Goal: Check status: Check status

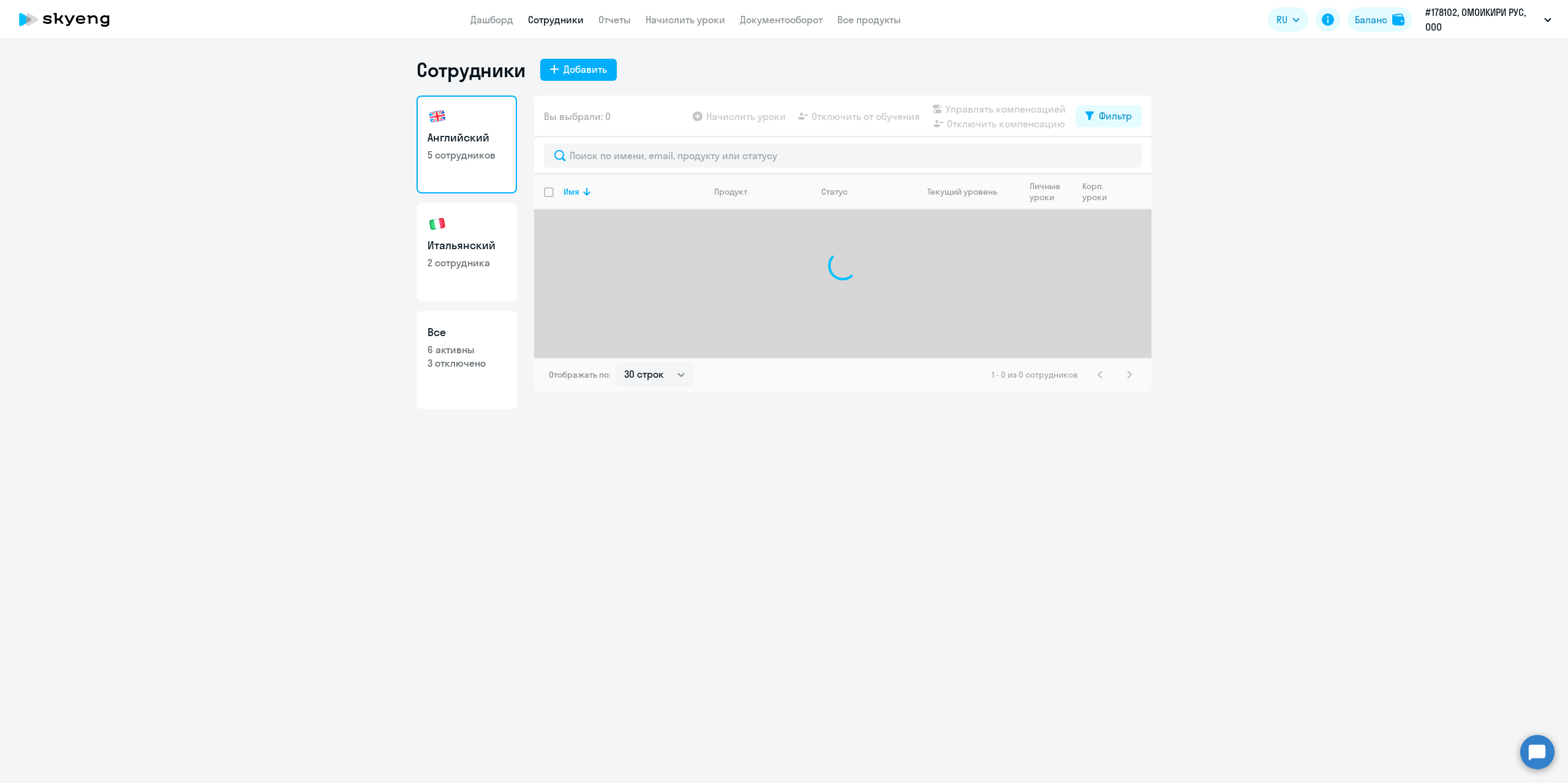
select select "30"
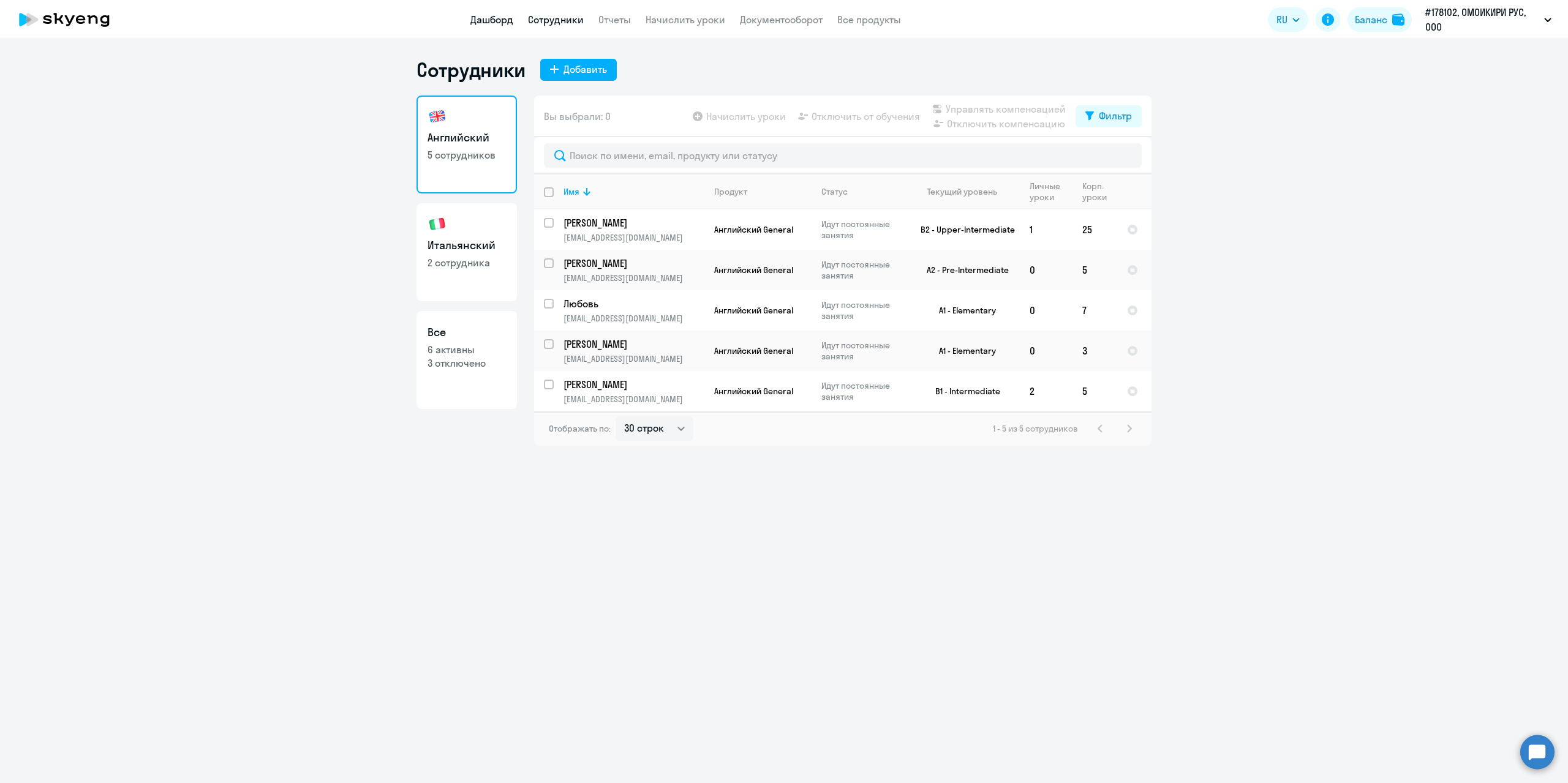
click at [503, 16] on link "Дашборд" at bounding box center [491, 20] width 43 height 12
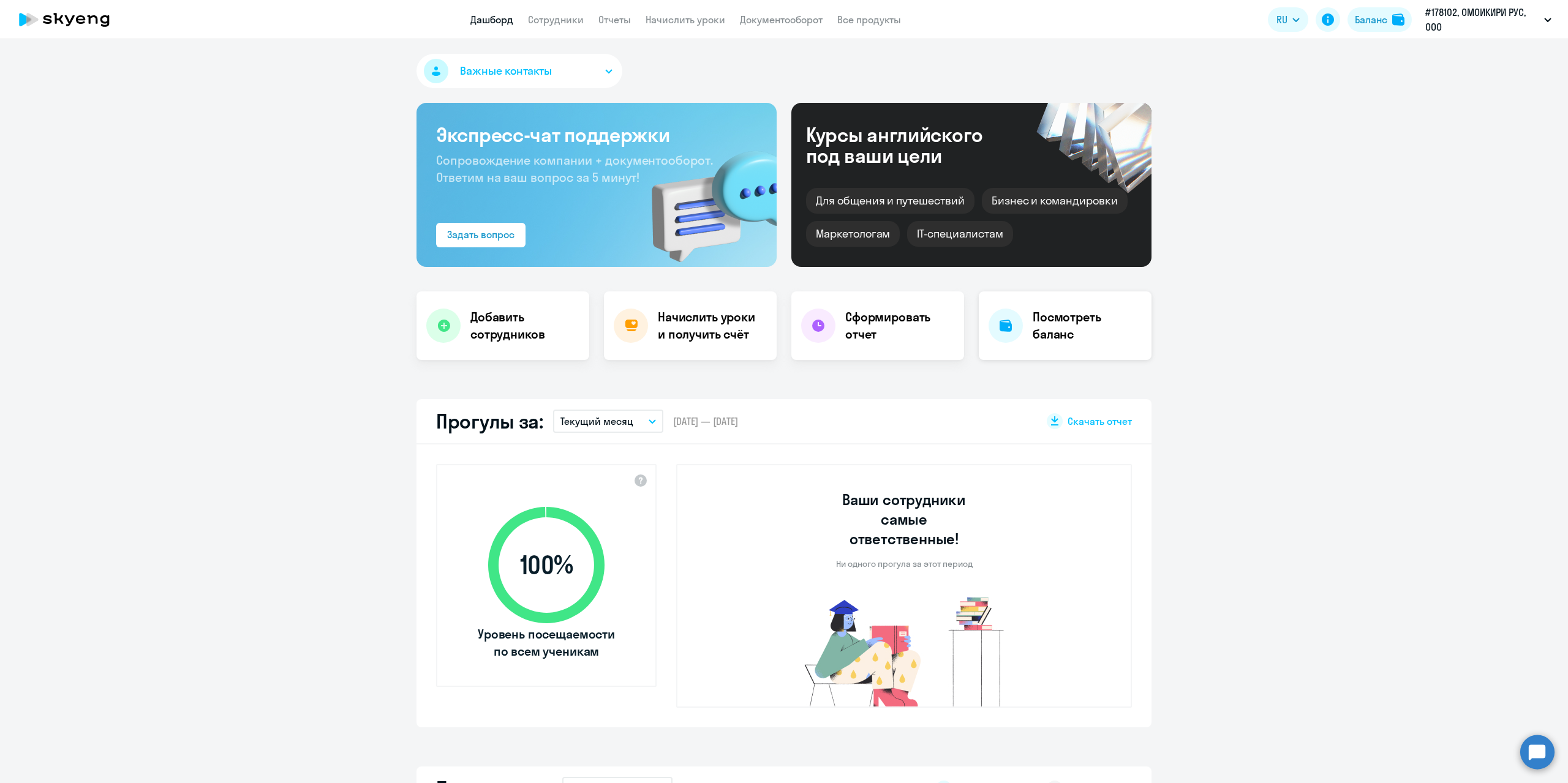
click at [1080, 324] on h4 "Посмотреть баланс" at bounding box center [1087, 325] width 109 height 34
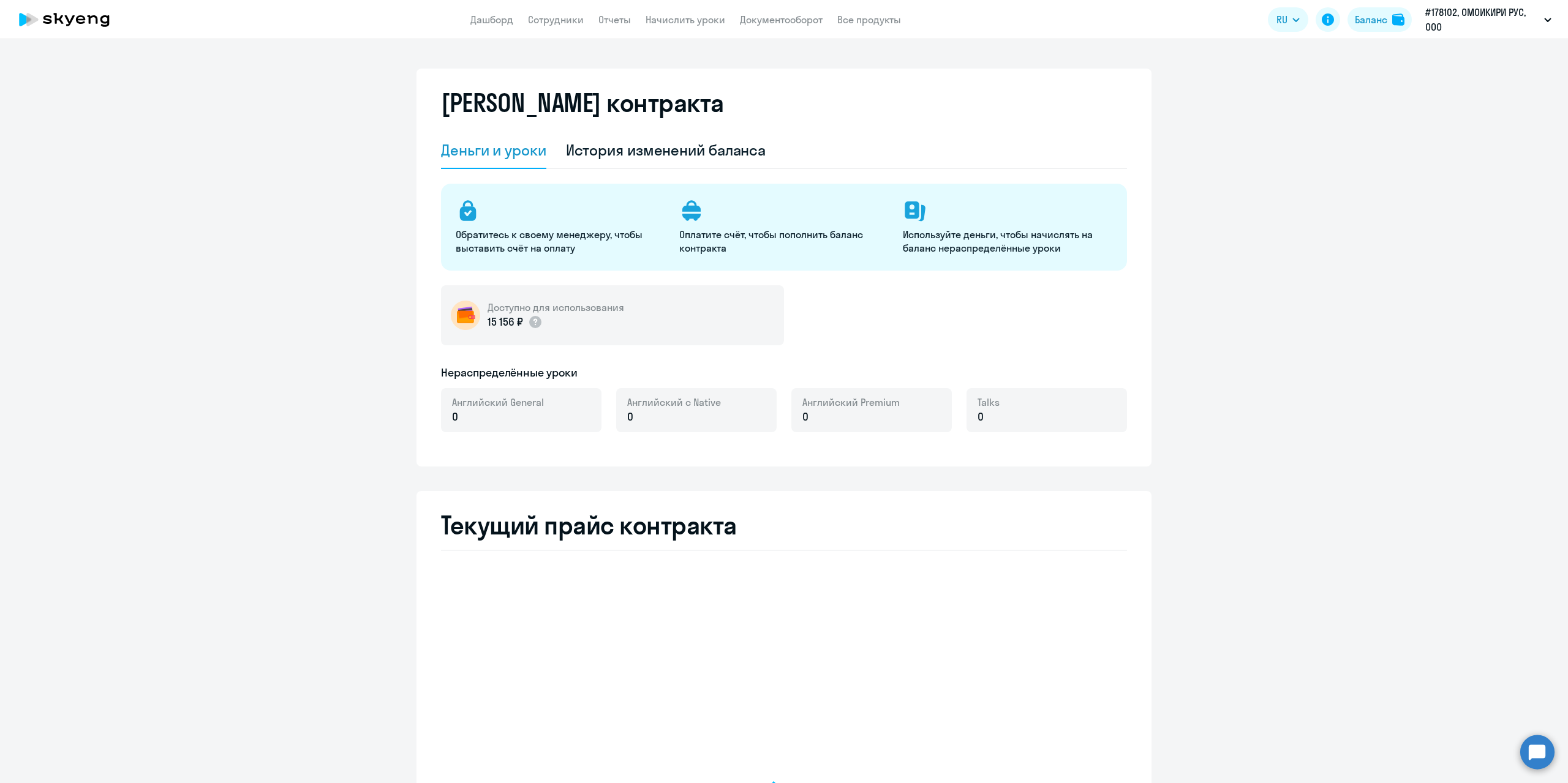
select select "english_adult_not_native_speaker"
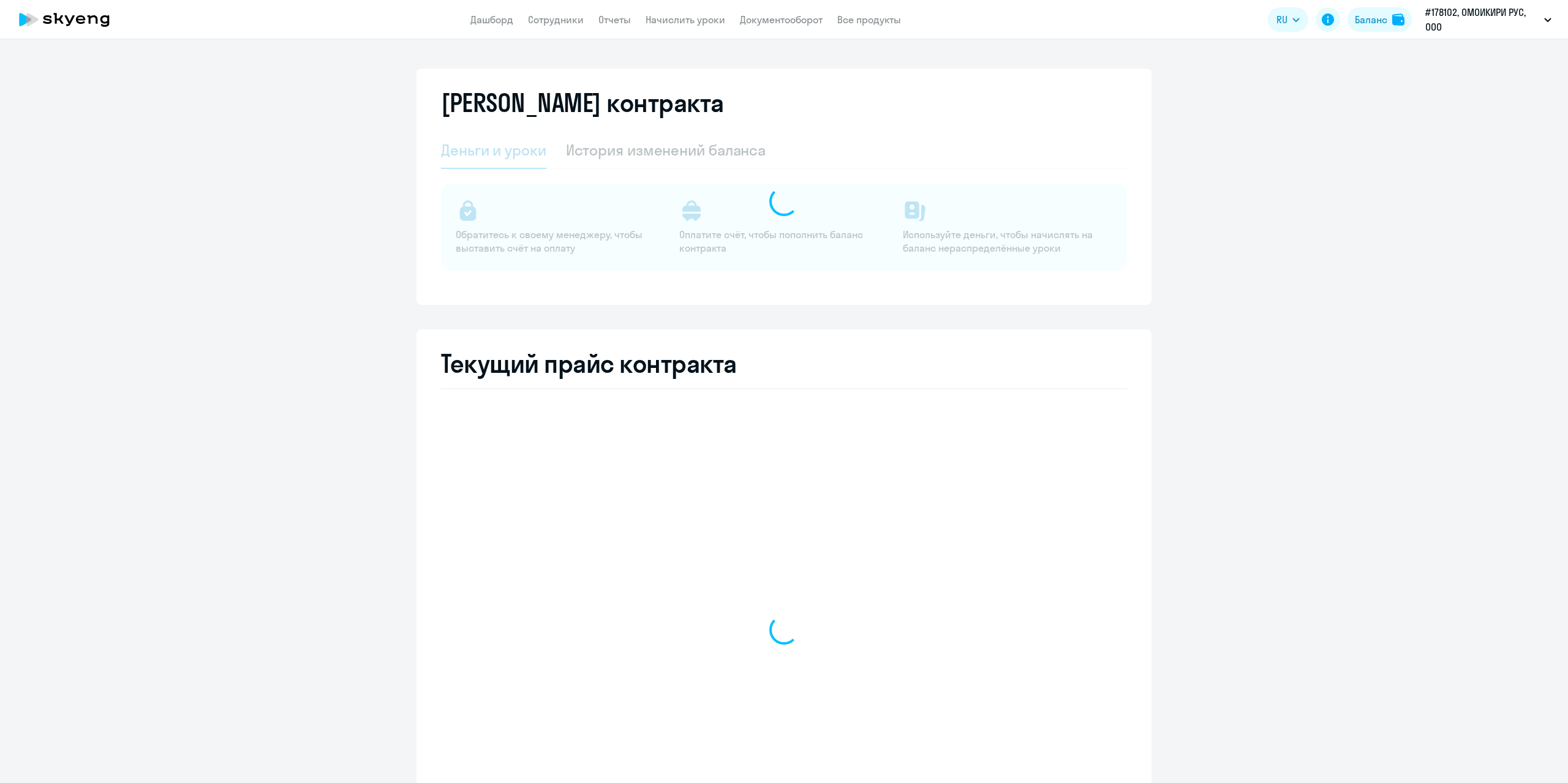
select select "english_adult_not_native_speaker"
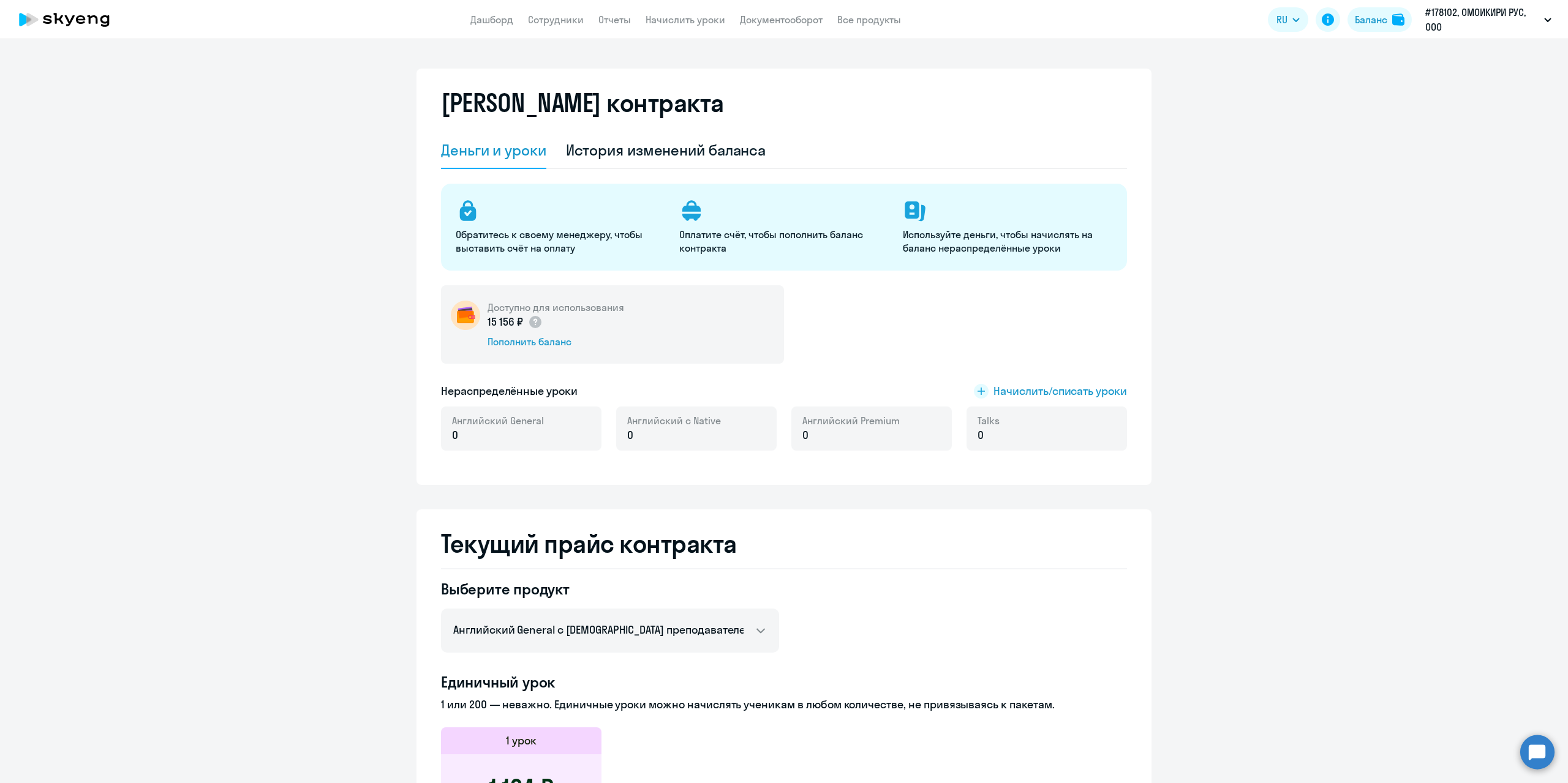
select select "english_adult_not_native_speaker"
click at [565, 15] on link "Сотрудники" at bounding box center [555, 20] width 56 height 12
select select "30"
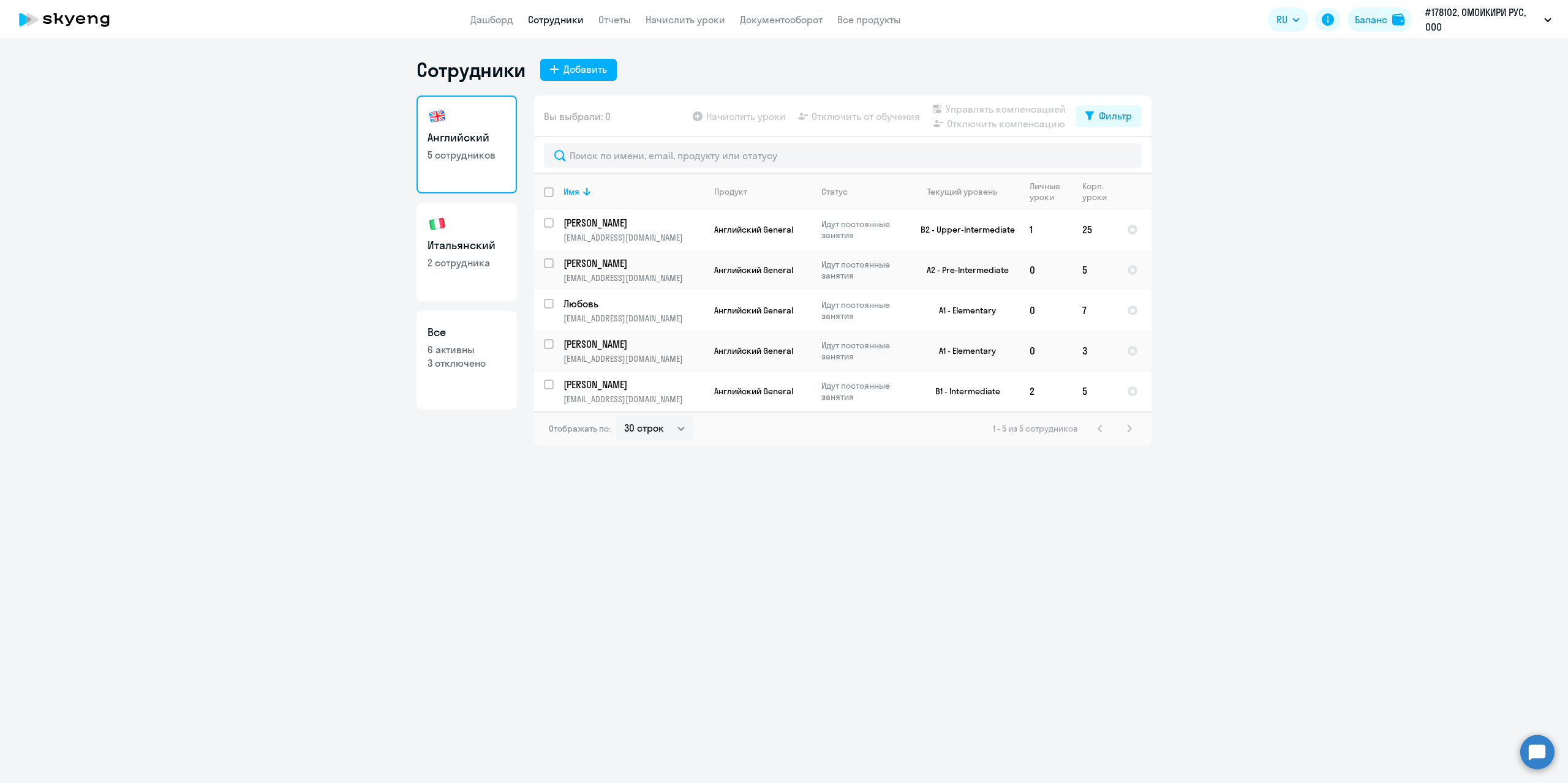
click at [1528, 756] on circle at bounding box center [1538, 752] width 34 height 34
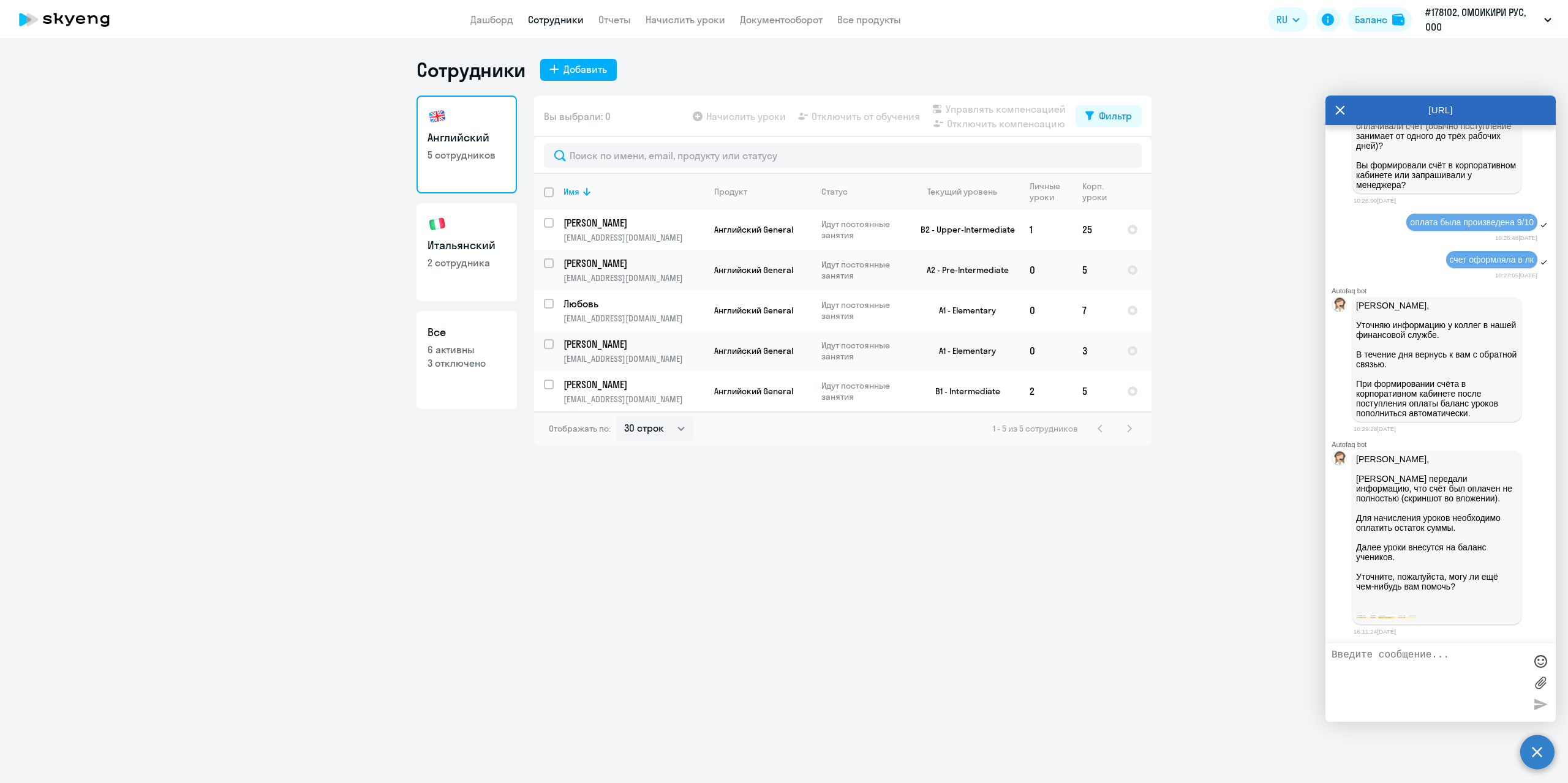
scroll to position [10962, 0]
click at [1390, 667] on textarea at bounding box center [1429, 682] width 194 height 66
type textarea "f"
type textarea "у"
type textarea "недостающая сумма лежит на балансе"
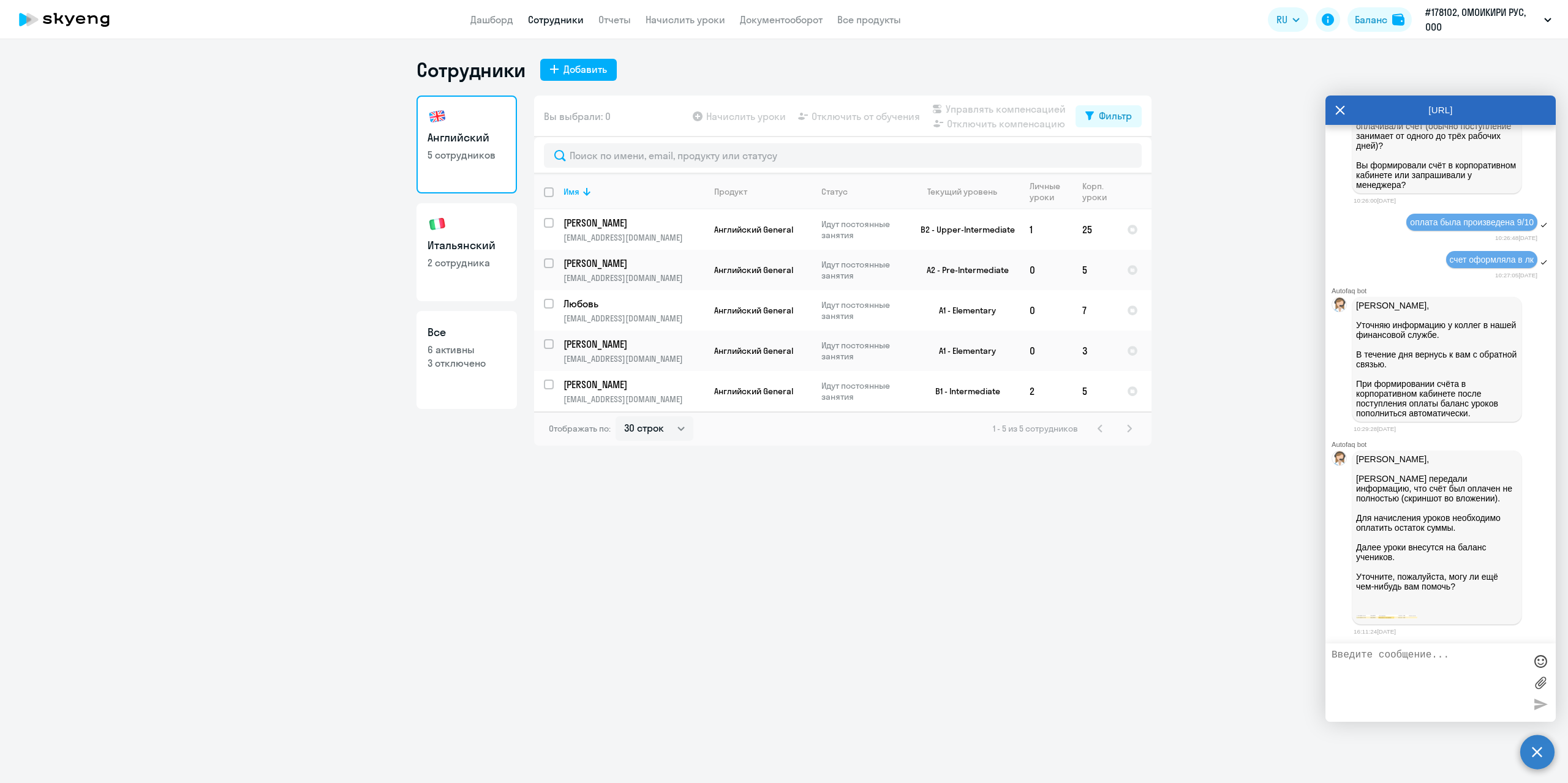
scroll to position [11000, 0]
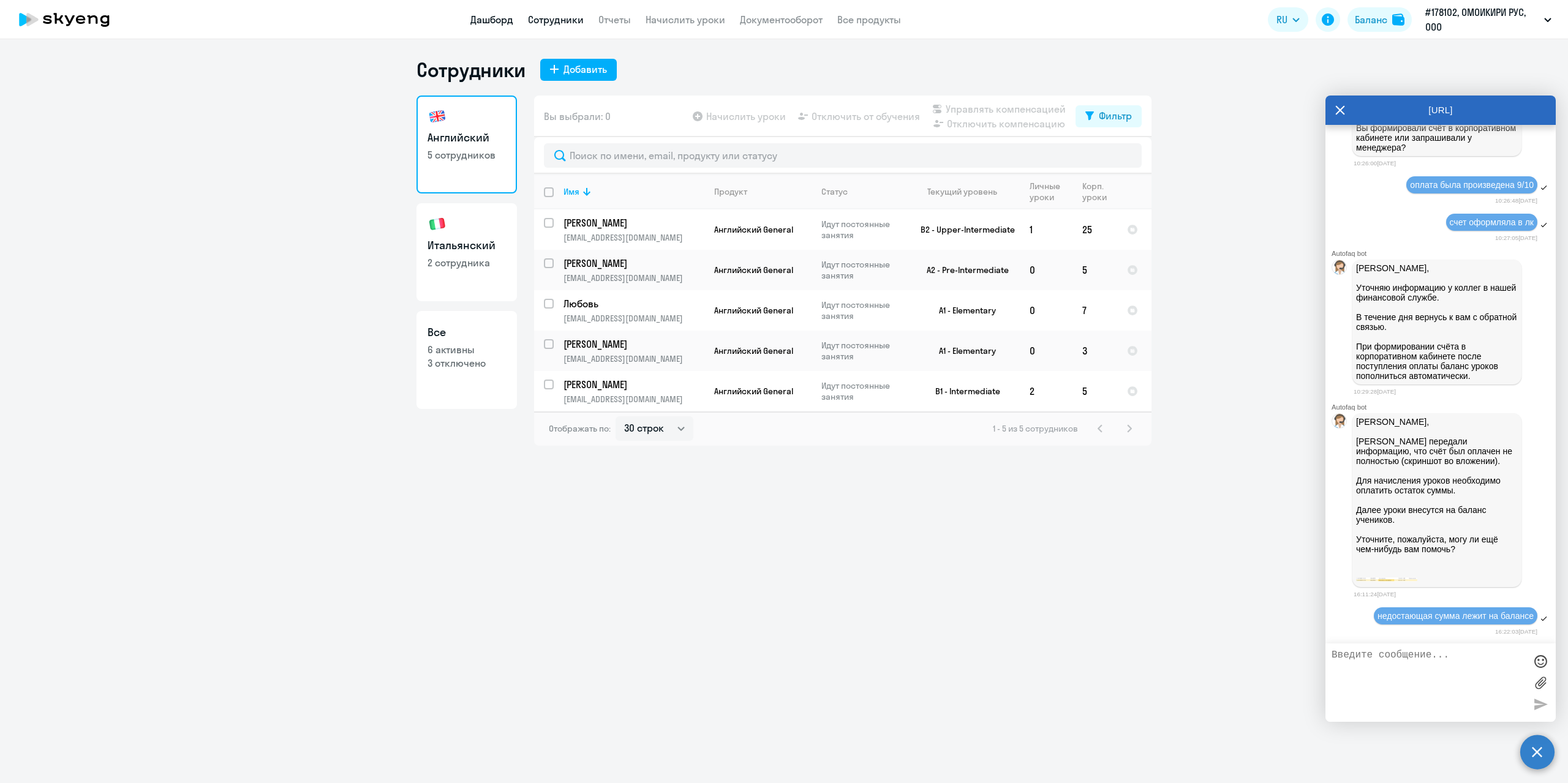
click at [479, 21] on link "Дашборд" at bounding box center [491, 20] width 43 height 12
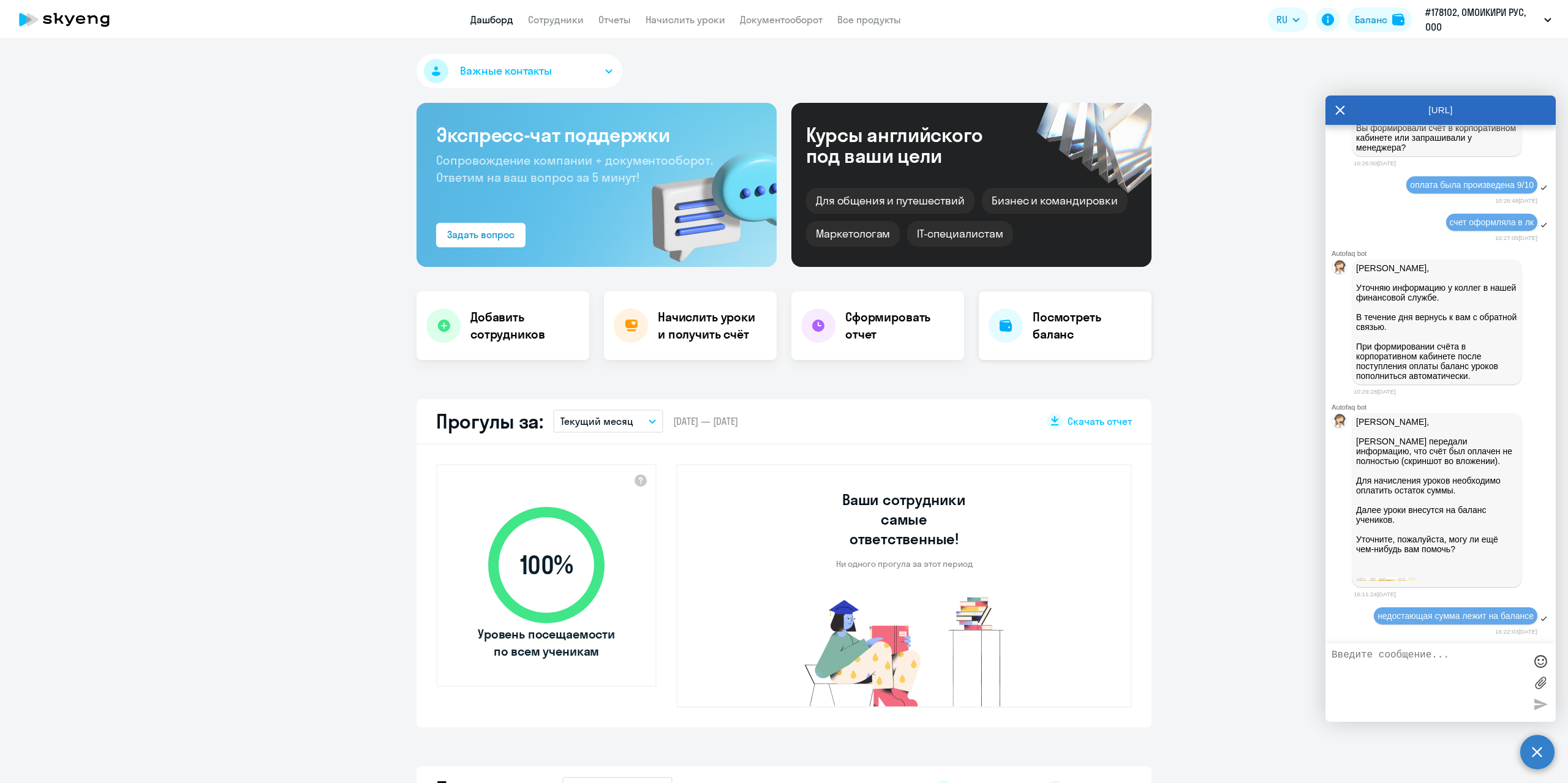
click at [1100, 321] on h4 "Посмотреть баланс" at bounding box center [1087, 325] width 109 height 34
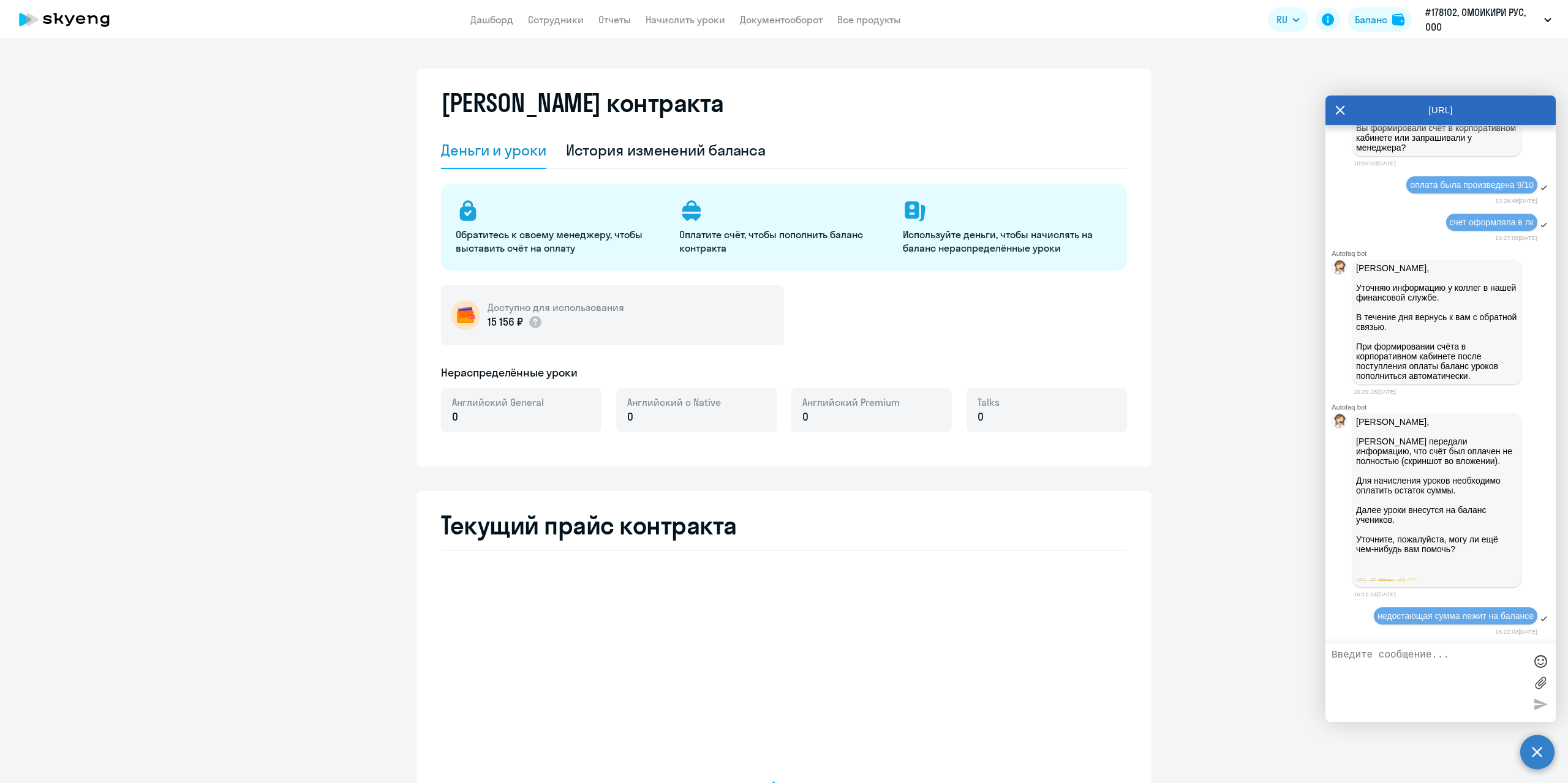
select select "english_adult_not_native_speaker"
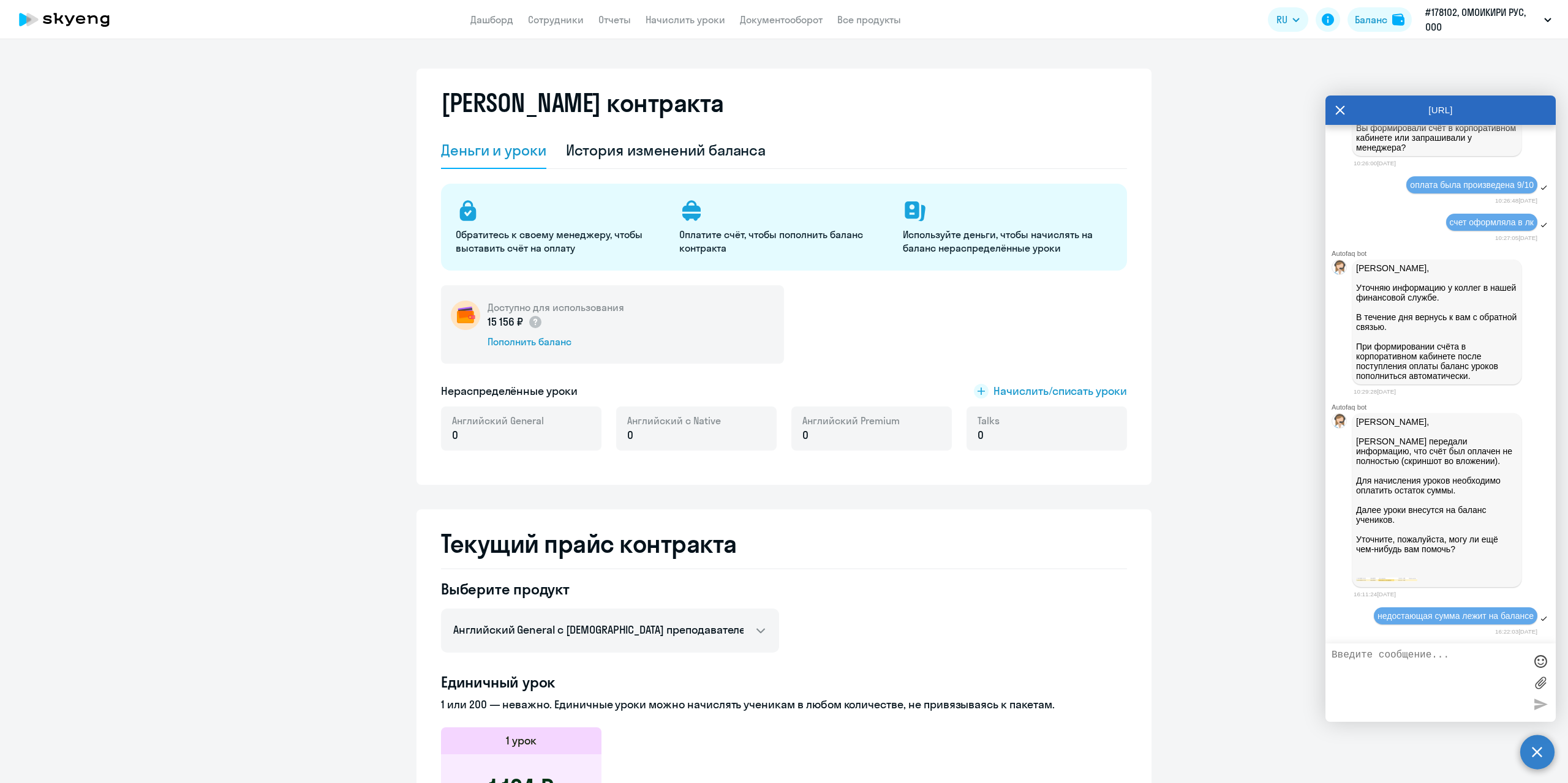
click at [1407, 583] on div at bounding box center [1437, 578] width 162 height 10
click at [1415, 541] on p "Анна, Коллеги передали информацию, что счёт был оплачен не полностью (скриншот …" at bounding box center [1437, 496] width 162 height 157
click at [1358, 577] on img at bounding box center [1387, 580] width 61 height 5
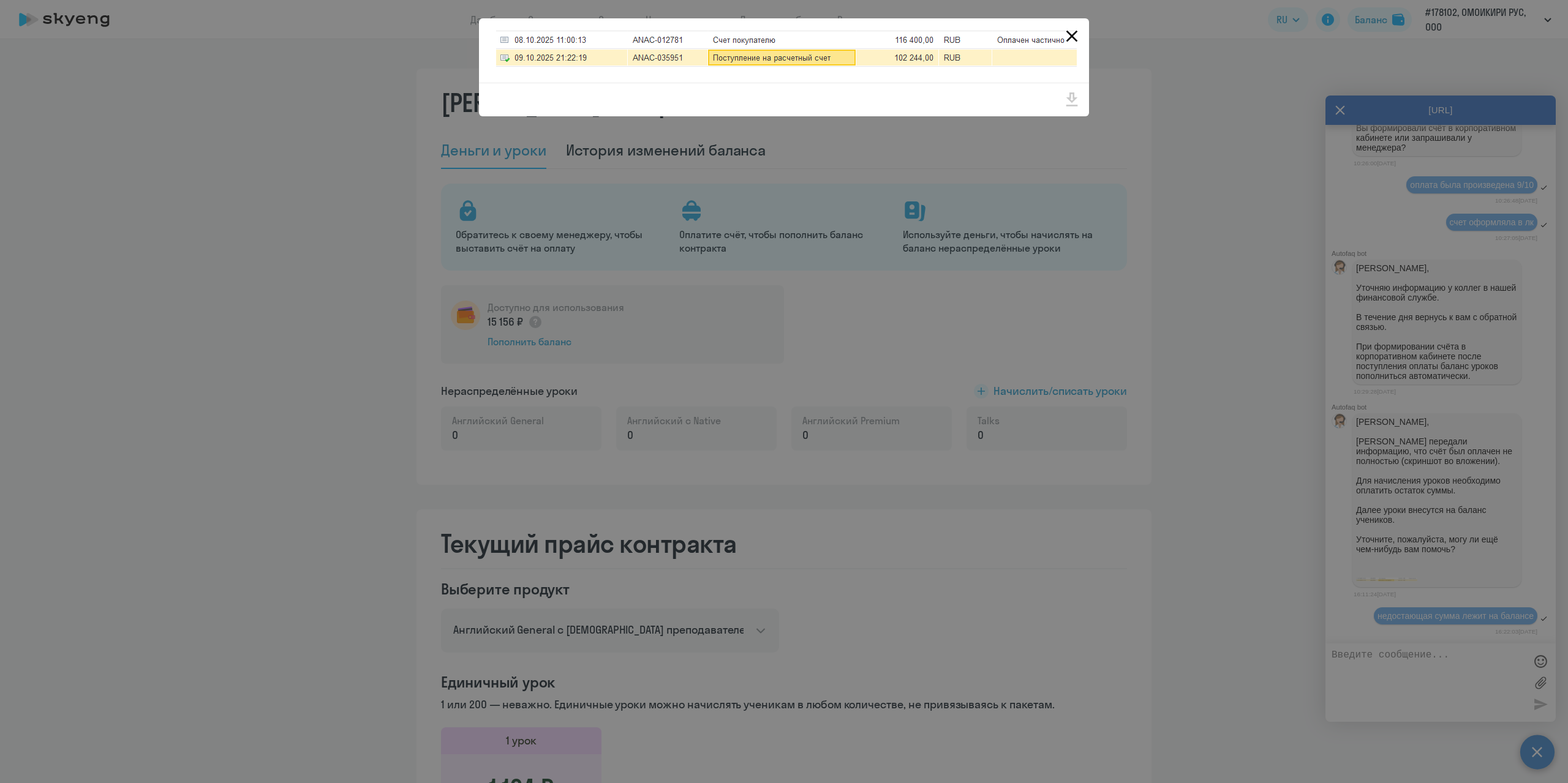
click at [1072, 32] on icon "Close" at bounding box center [1072, 37] width 20 height 20
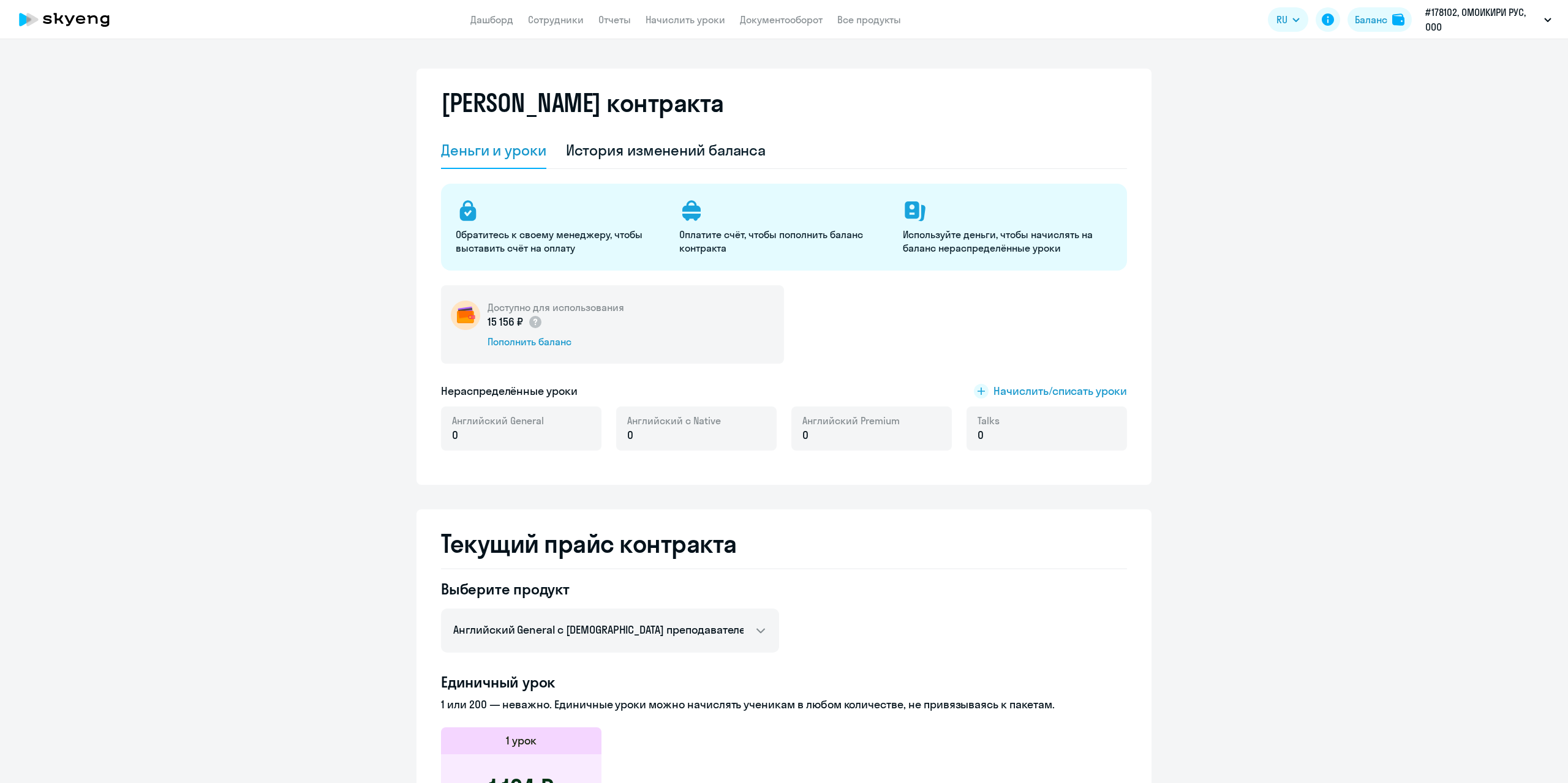
select select "english_adult_not_native_speaker"
click at [483, 24] on link "Дашборд" at bounding box center [491, 20] width 43 height 12
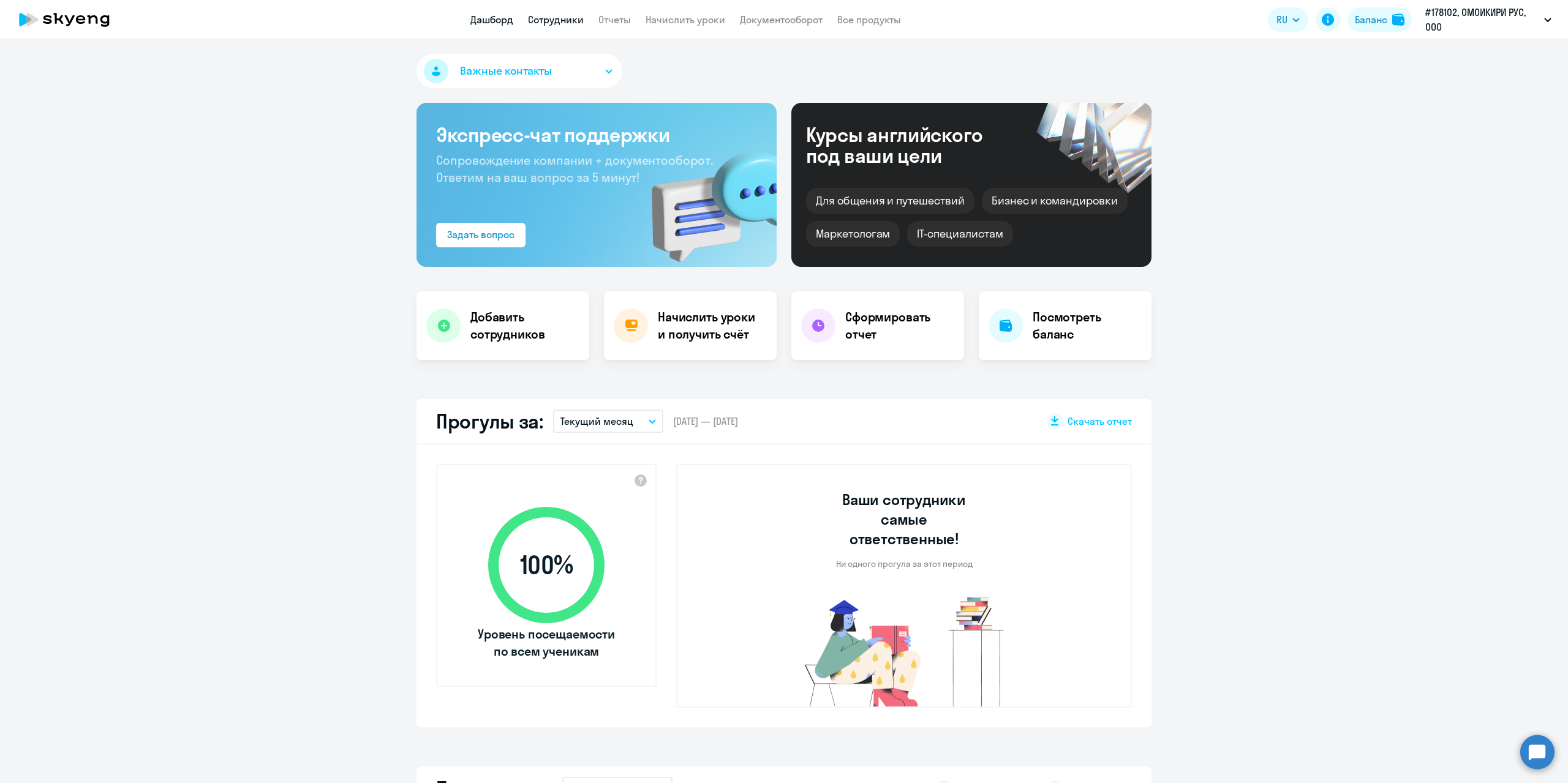
click at [560, 24] on link "Сотрудники" at bounding box center [555, 20] width 56 height 12
select select "30"
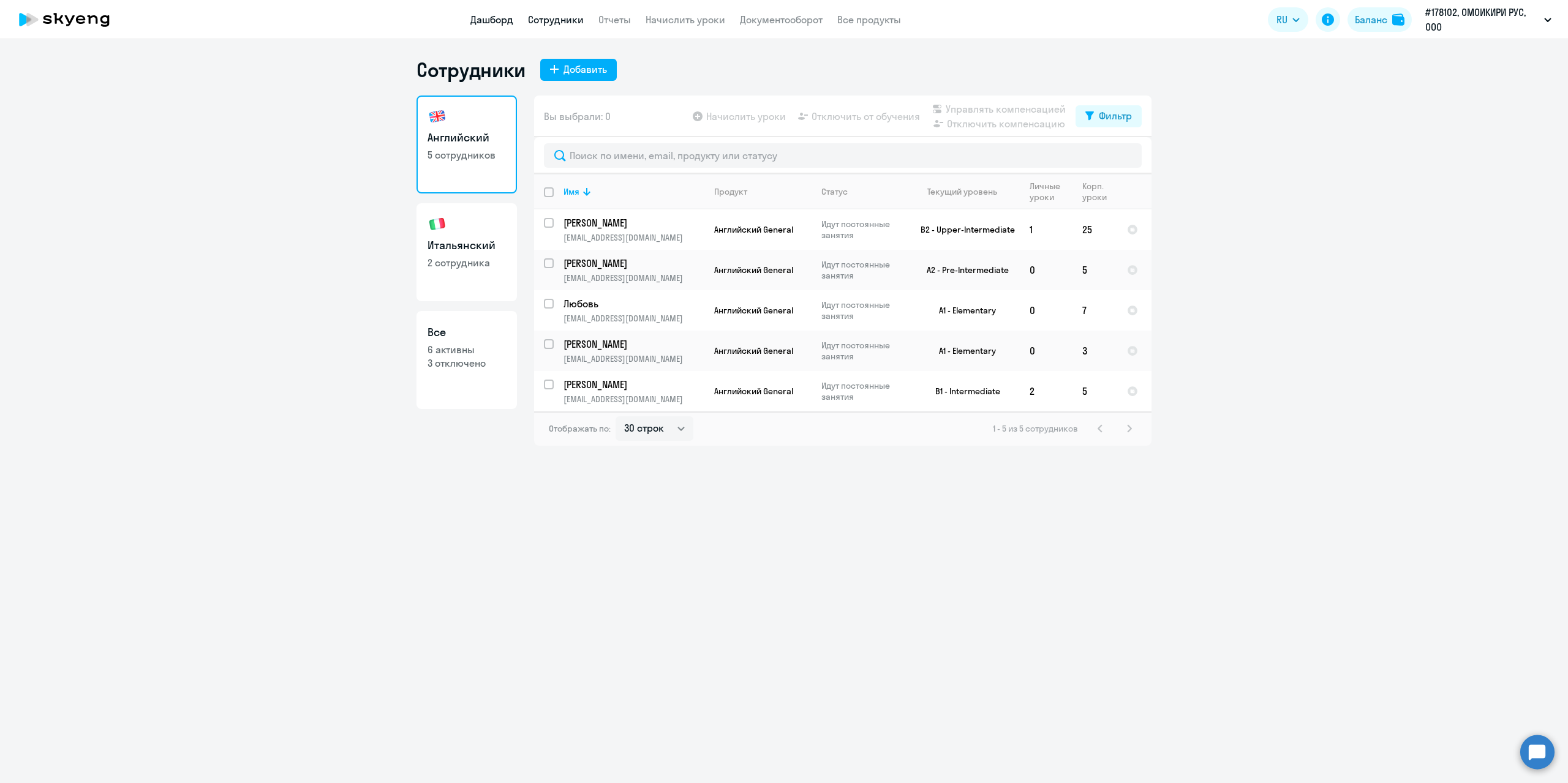
click at [499, 21] on link "Дашборд" at bounding box center [491, 20] width 43 height 12
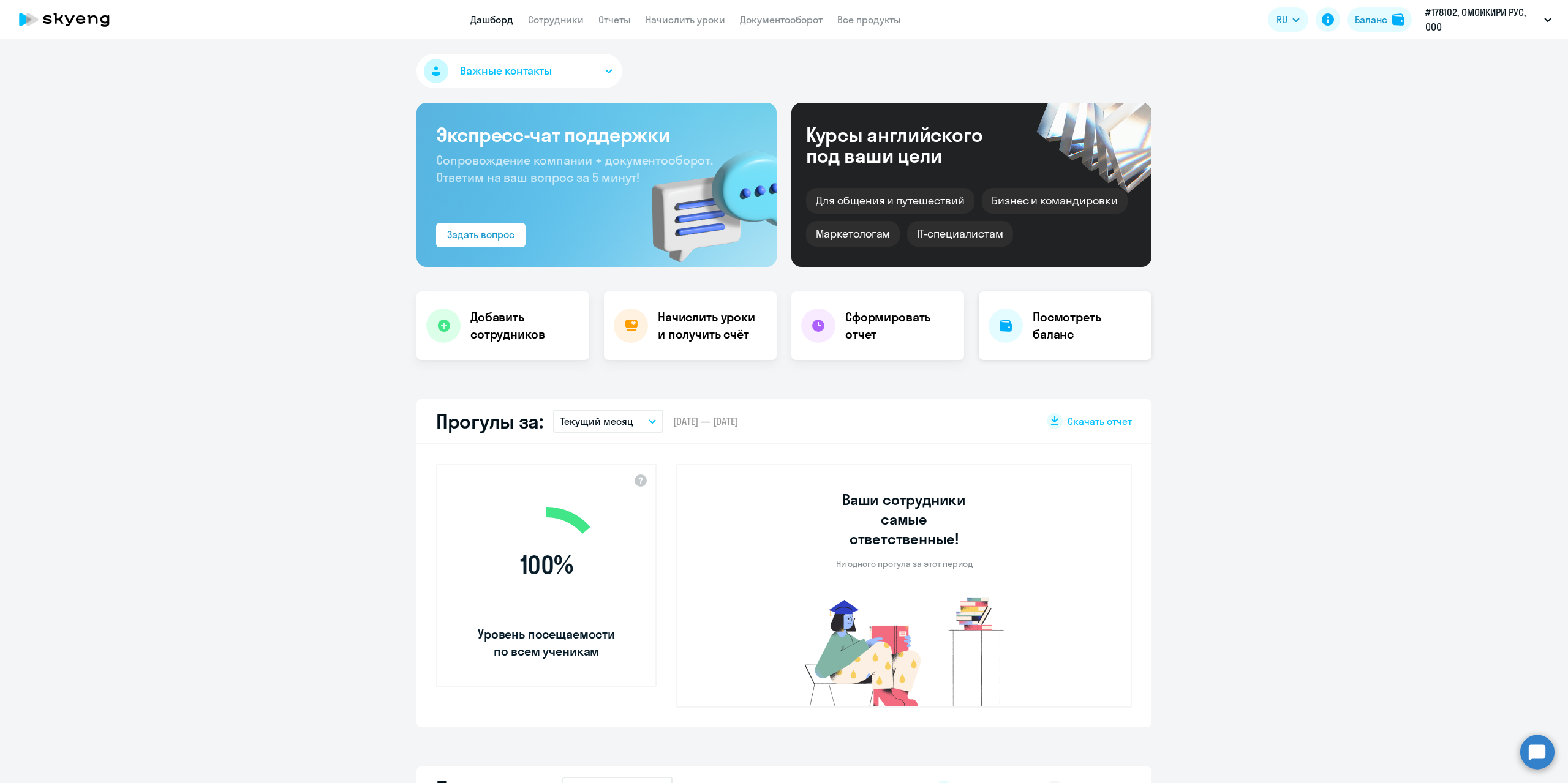
click at [1035, 346] on div "Посмотреть баланс" at bounding box center [1065, 326] width 173 height 69
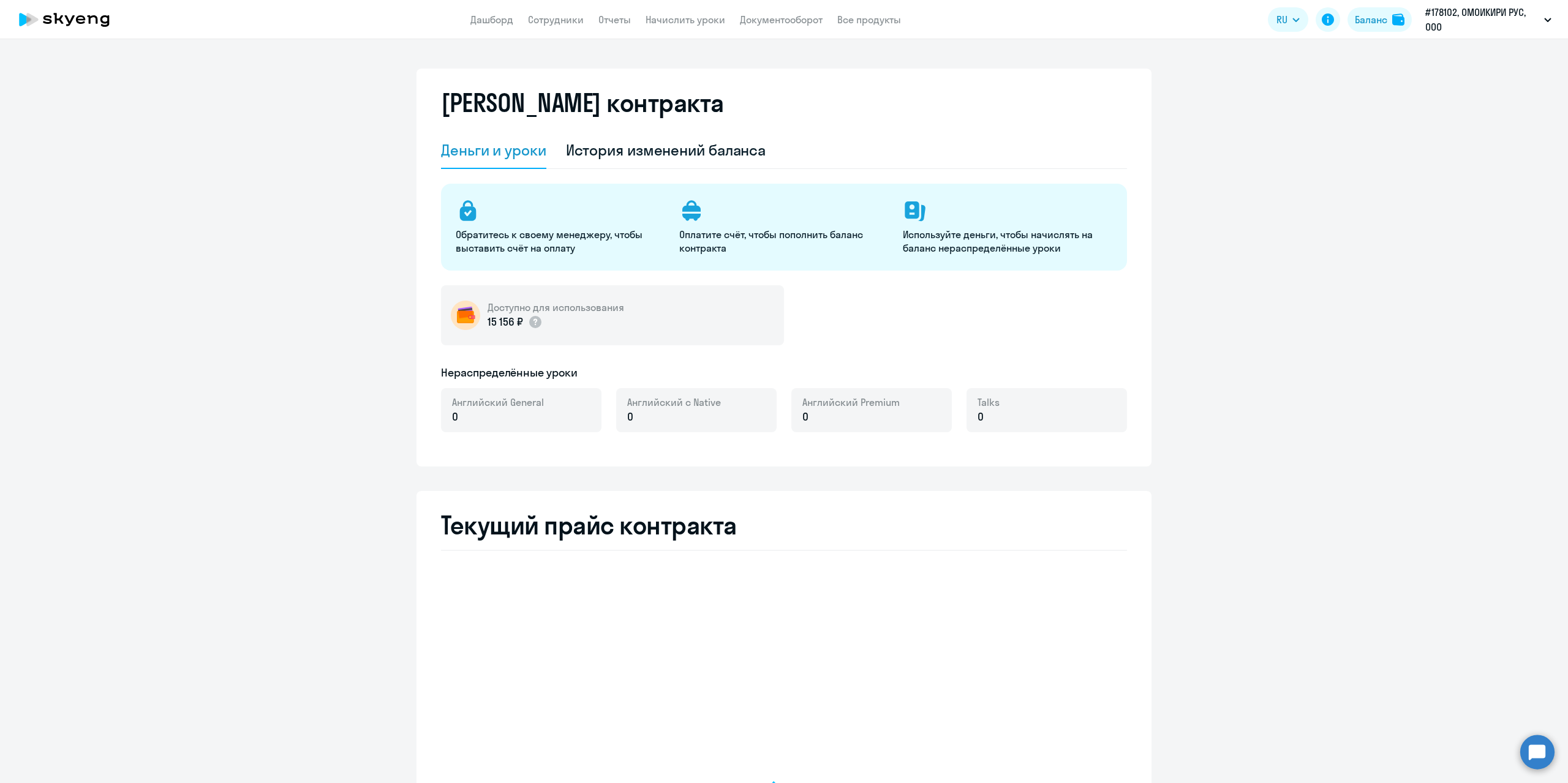
select select "english_adult_not_native_speaker"
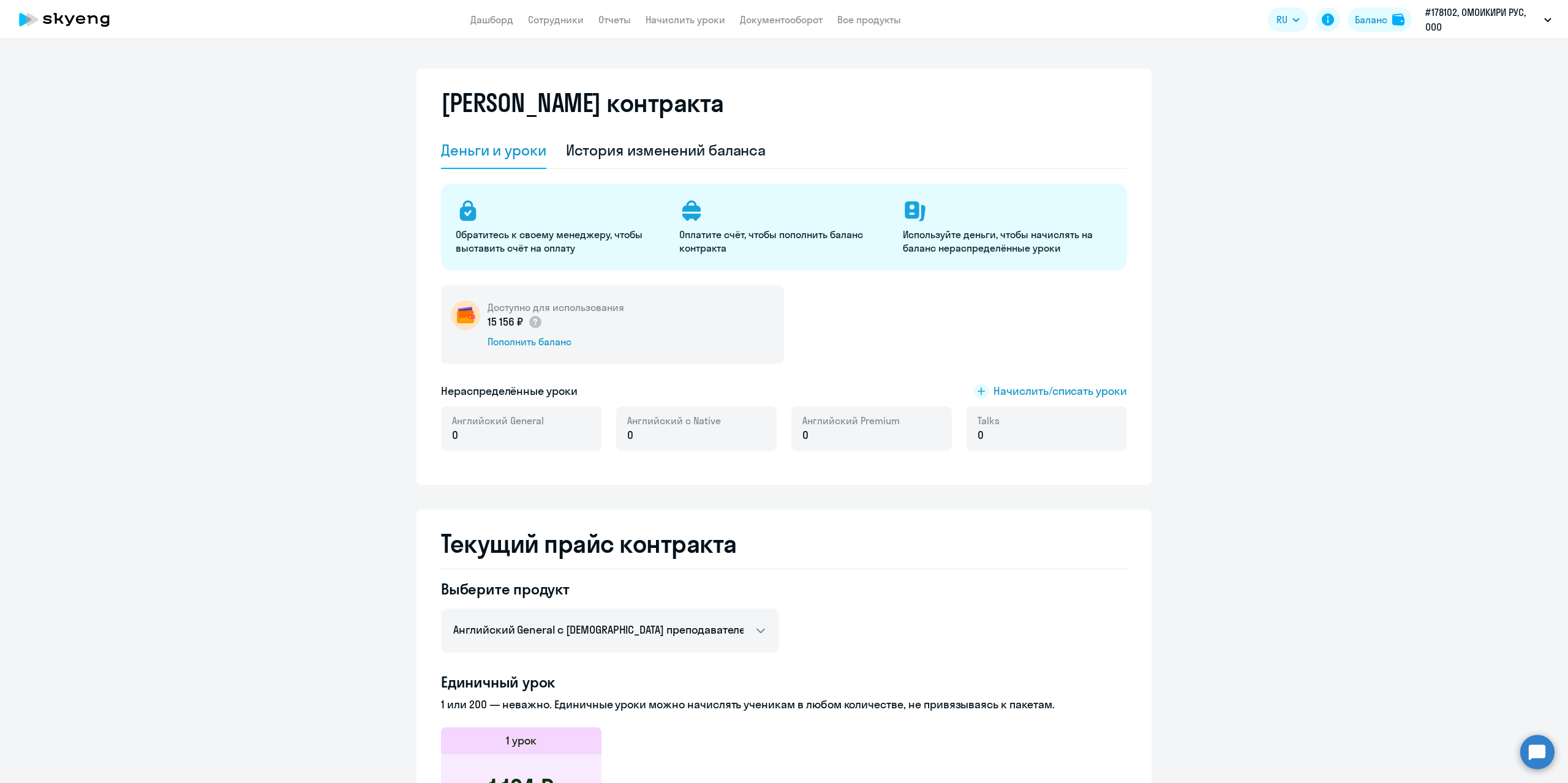
click at [1539, 753] on circle at bounding box center [1538, 752] width 34 height 34
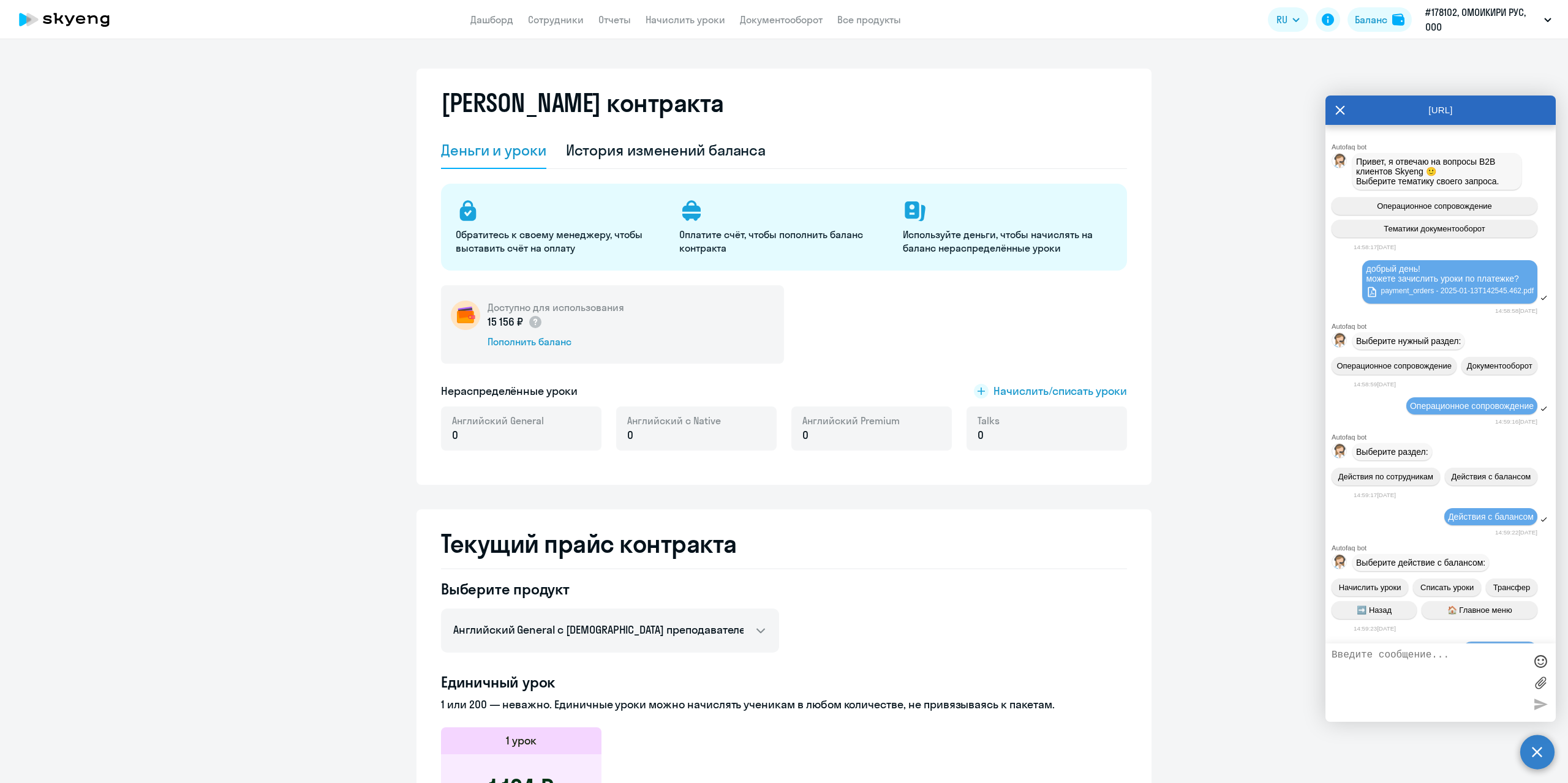
scroll to position [11000, 0]
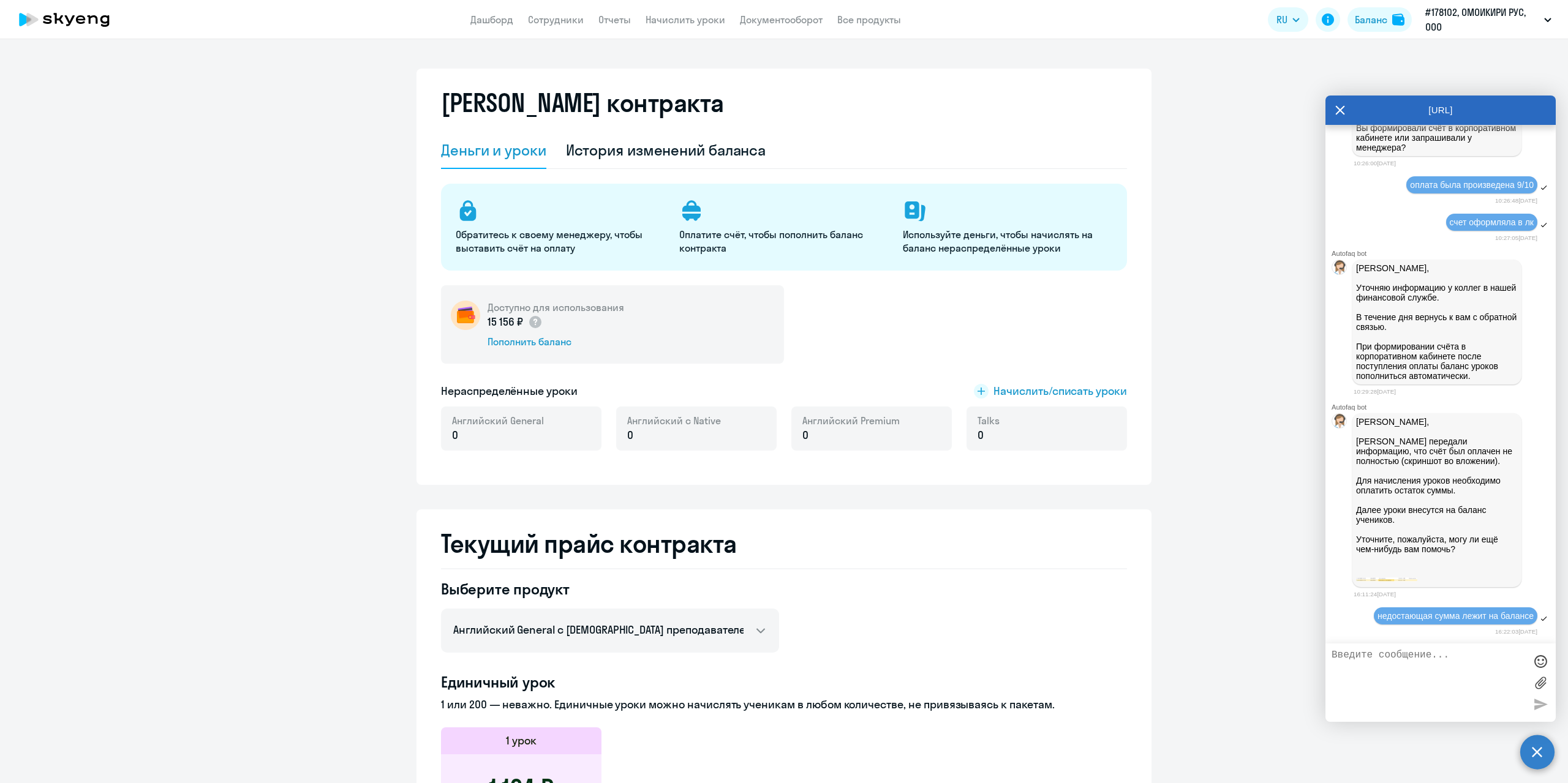
click at [1431, 675] on textarea at bounding box center [1429, 682] width 194 height 66
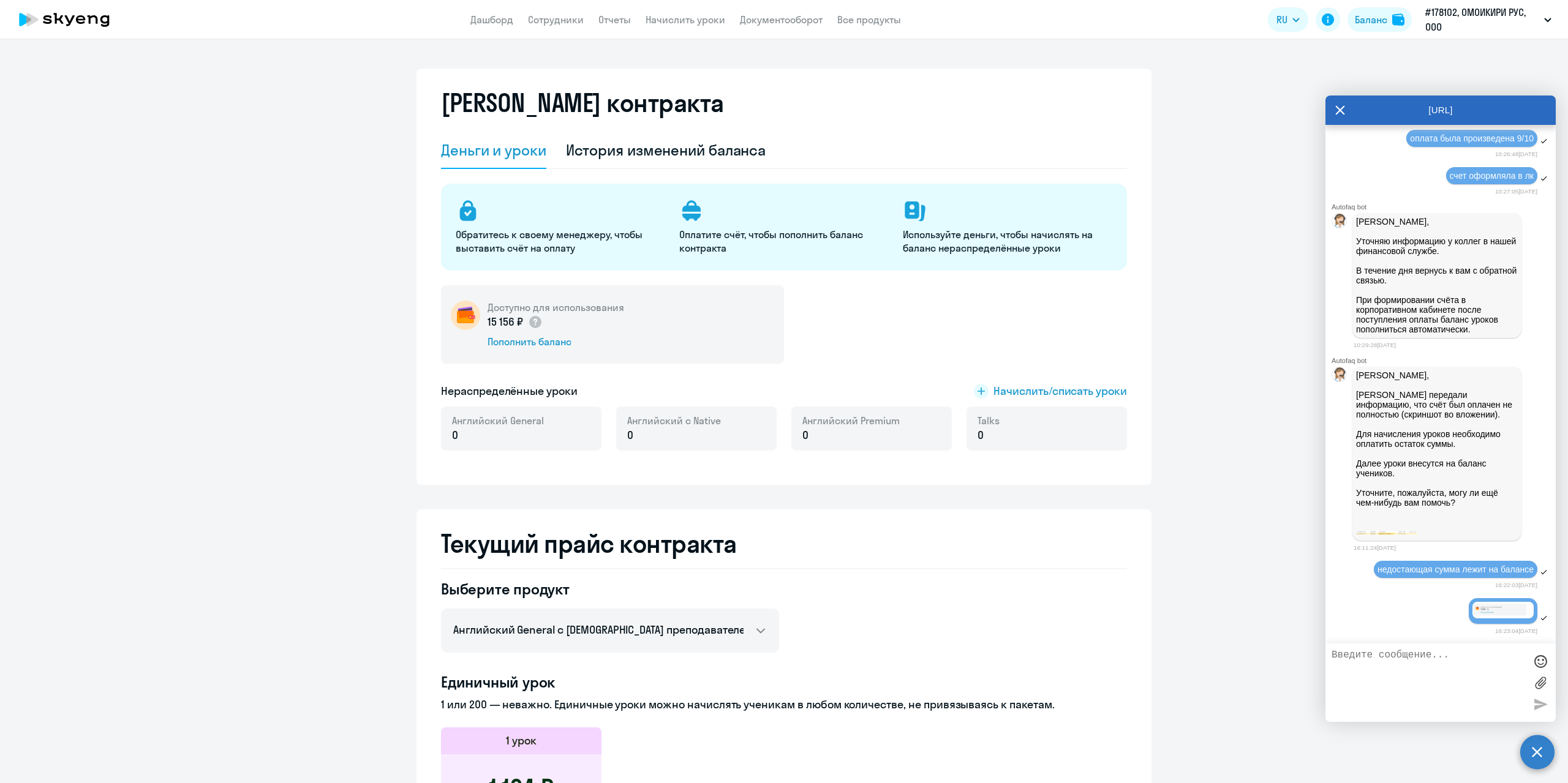
click at [1405, 535] on img at bounding box center [1387, 533] width 61 height 5
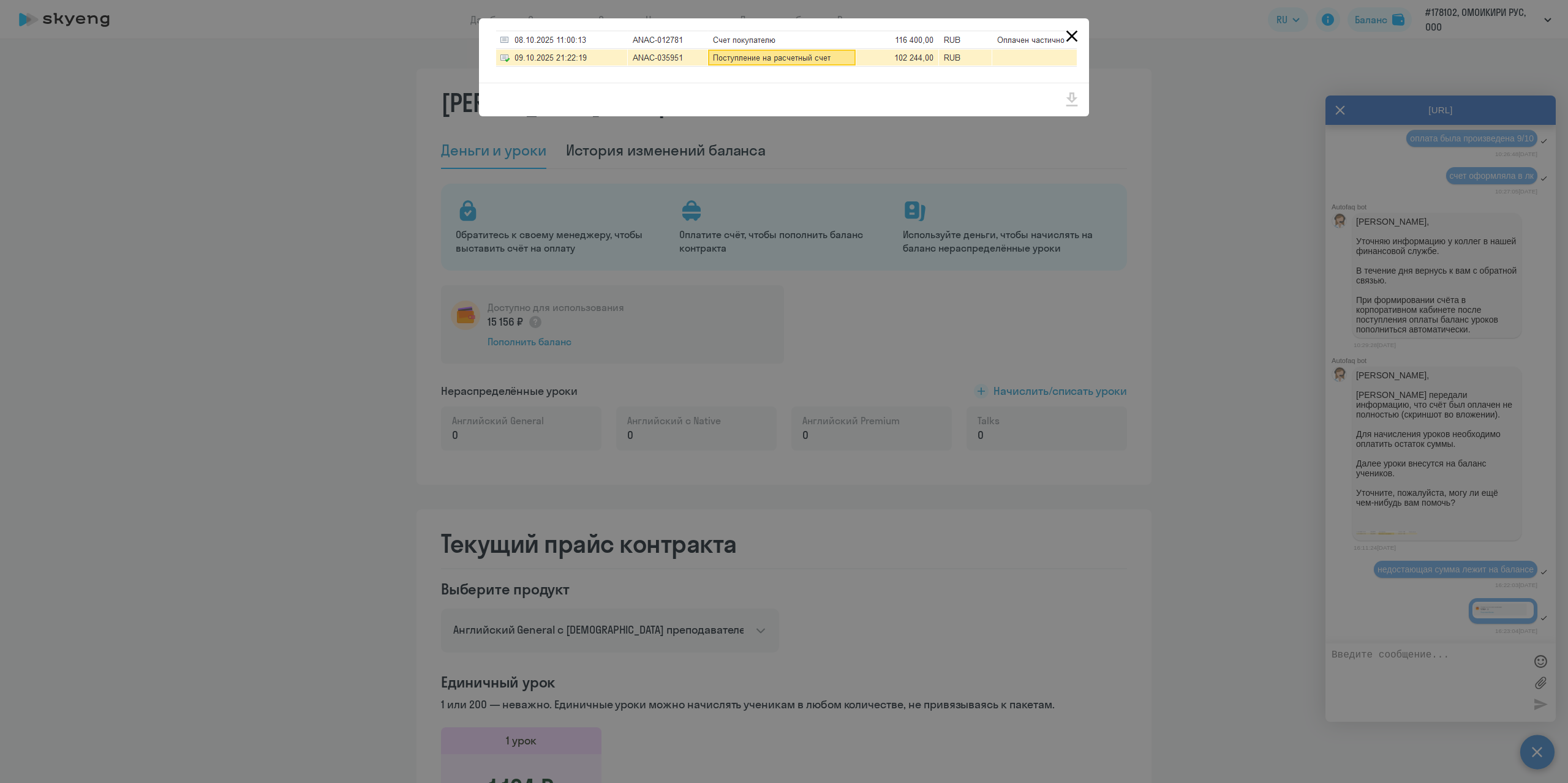
click at [1070, 34] on icon "Close" at bounding box center [1072, 36] width 11 height 11
